Goal: Task Accomplishment & Management: Manage account settings

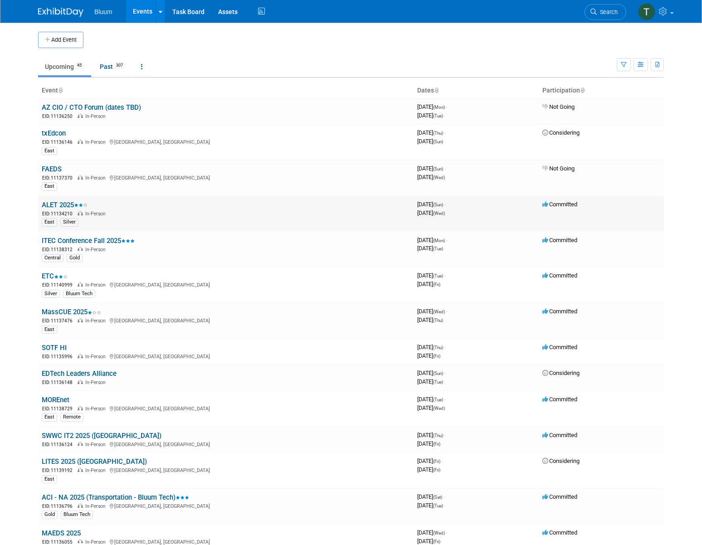
click at [63, 203] on link "ALET 2025" at bounding box center [65, 205] width 46 height 8
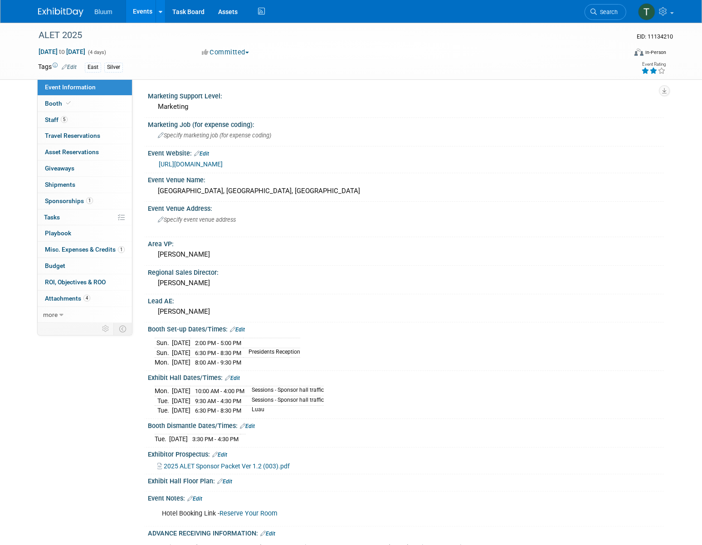
click at [72, 65] on link "Edit" at bounding box center [69, 67] width 15 height 6
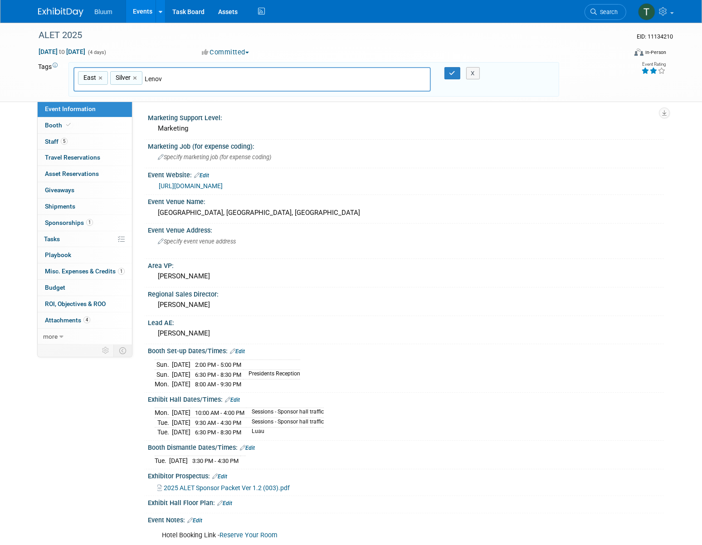
type input "Lenovo"
type input "East, Silver, Lenovo"
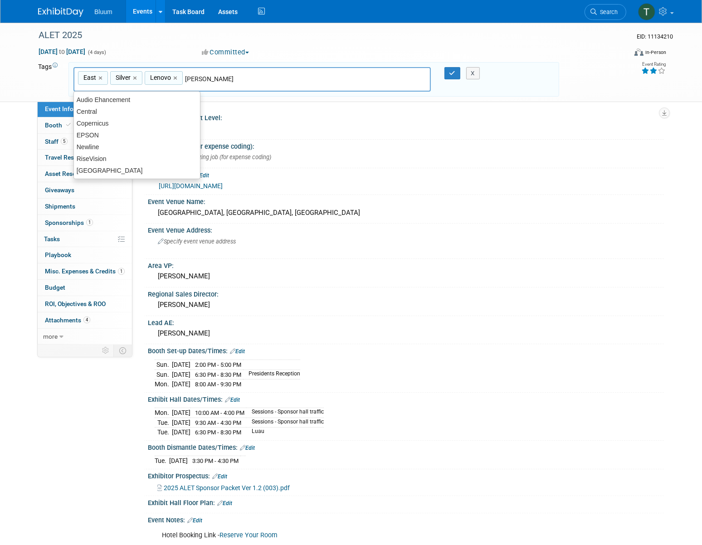
type input "Newline"
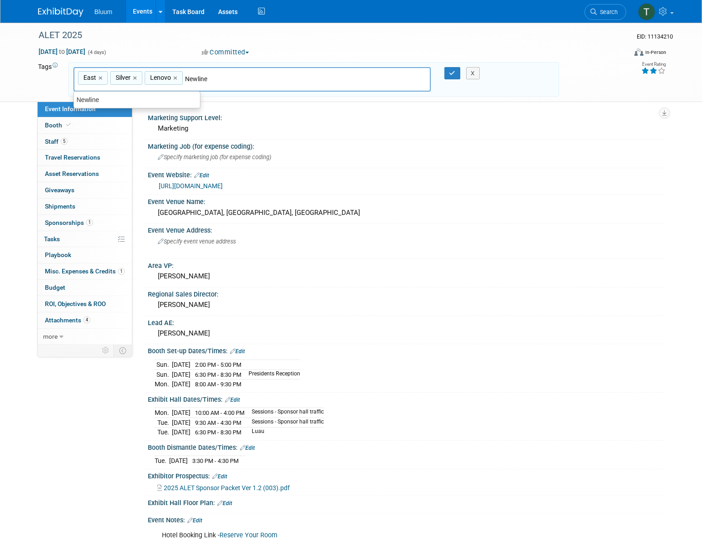
type input "East, Silver, Lenovo, Newline"
